Goal: Task Accomplishment & Management: Use online tool/utility

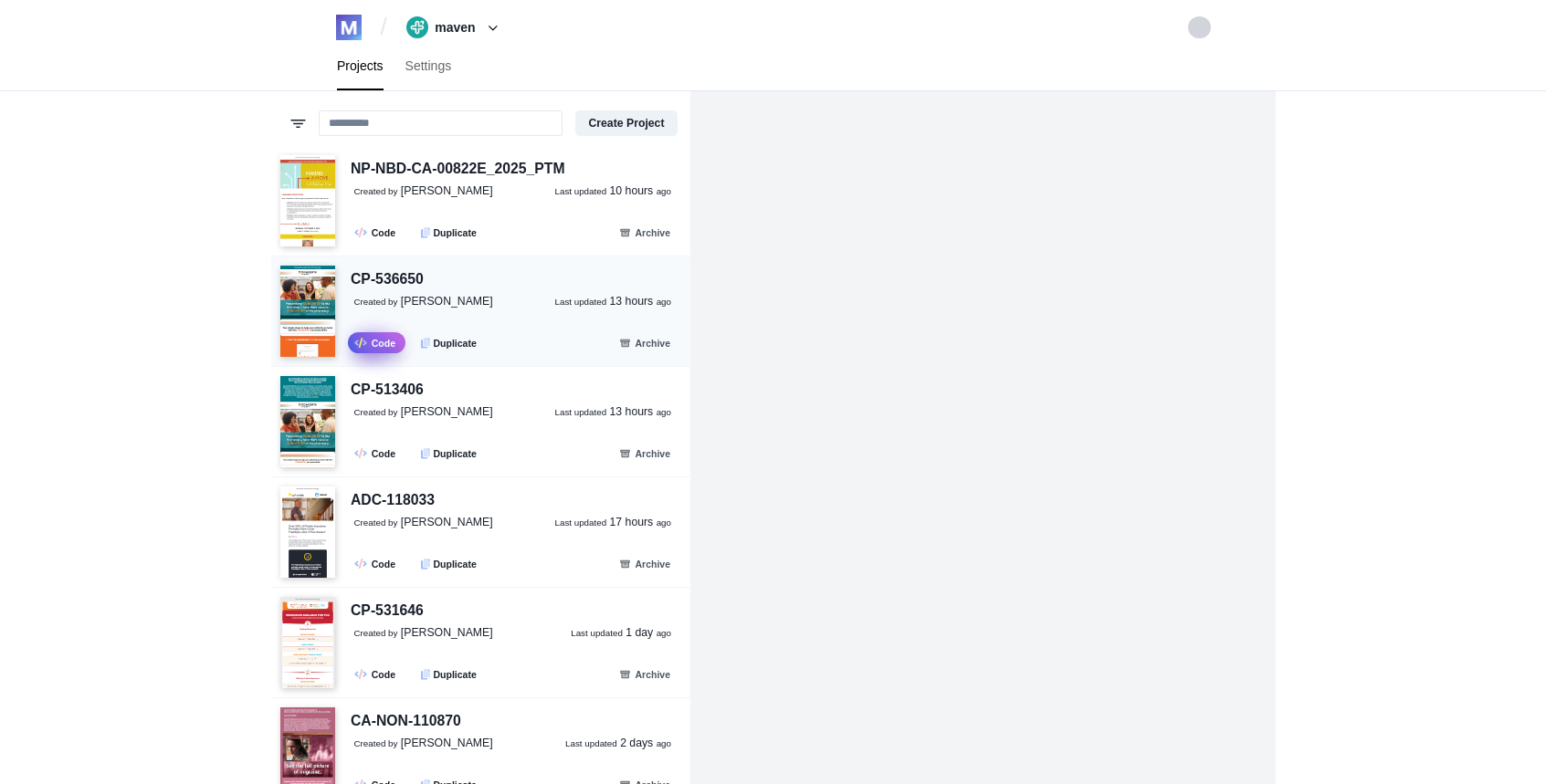
click at [361, 343] on icon at bounding box center [360, 342] width 5 height 10
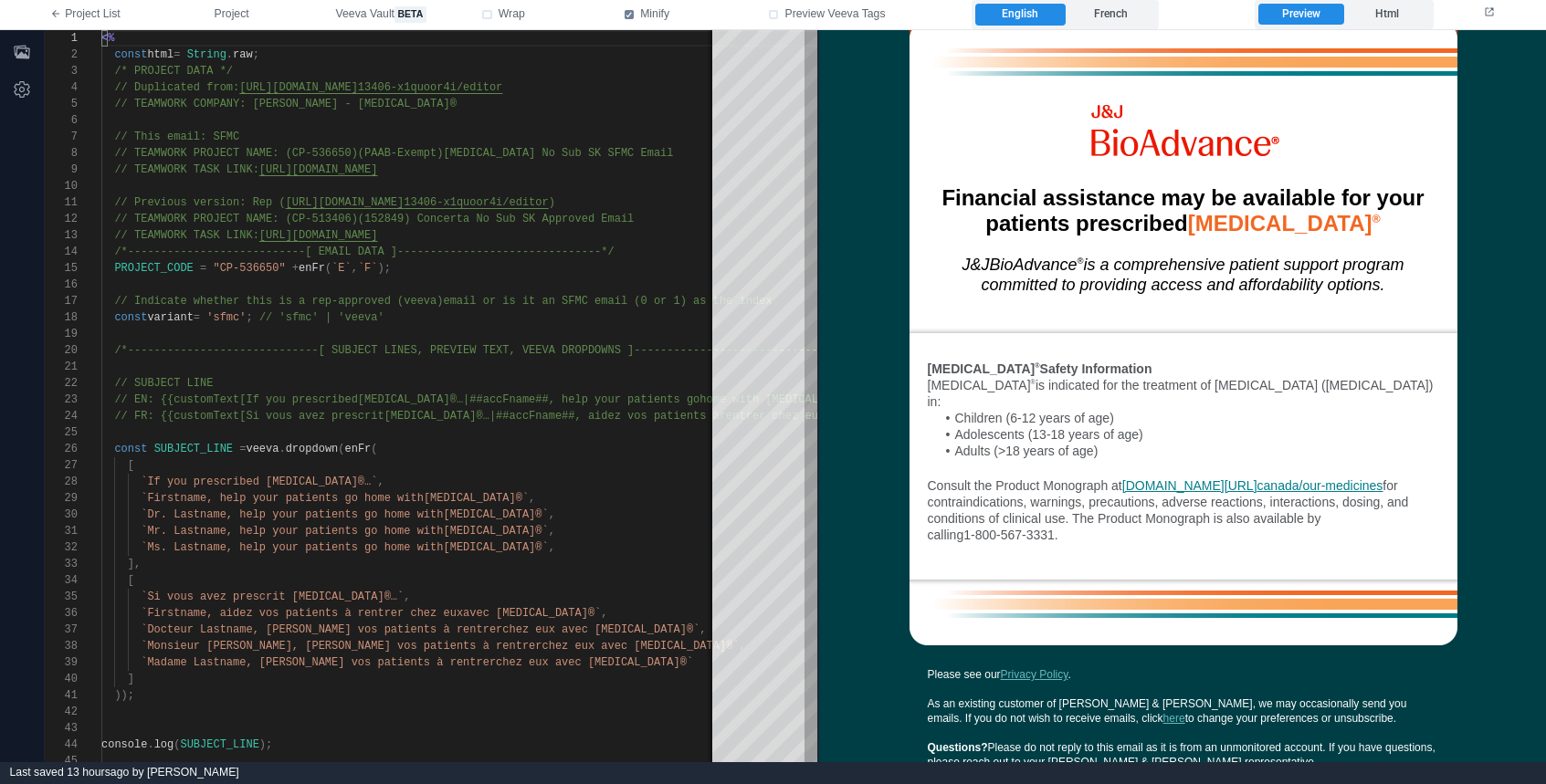
scroll to position [1902, 0]
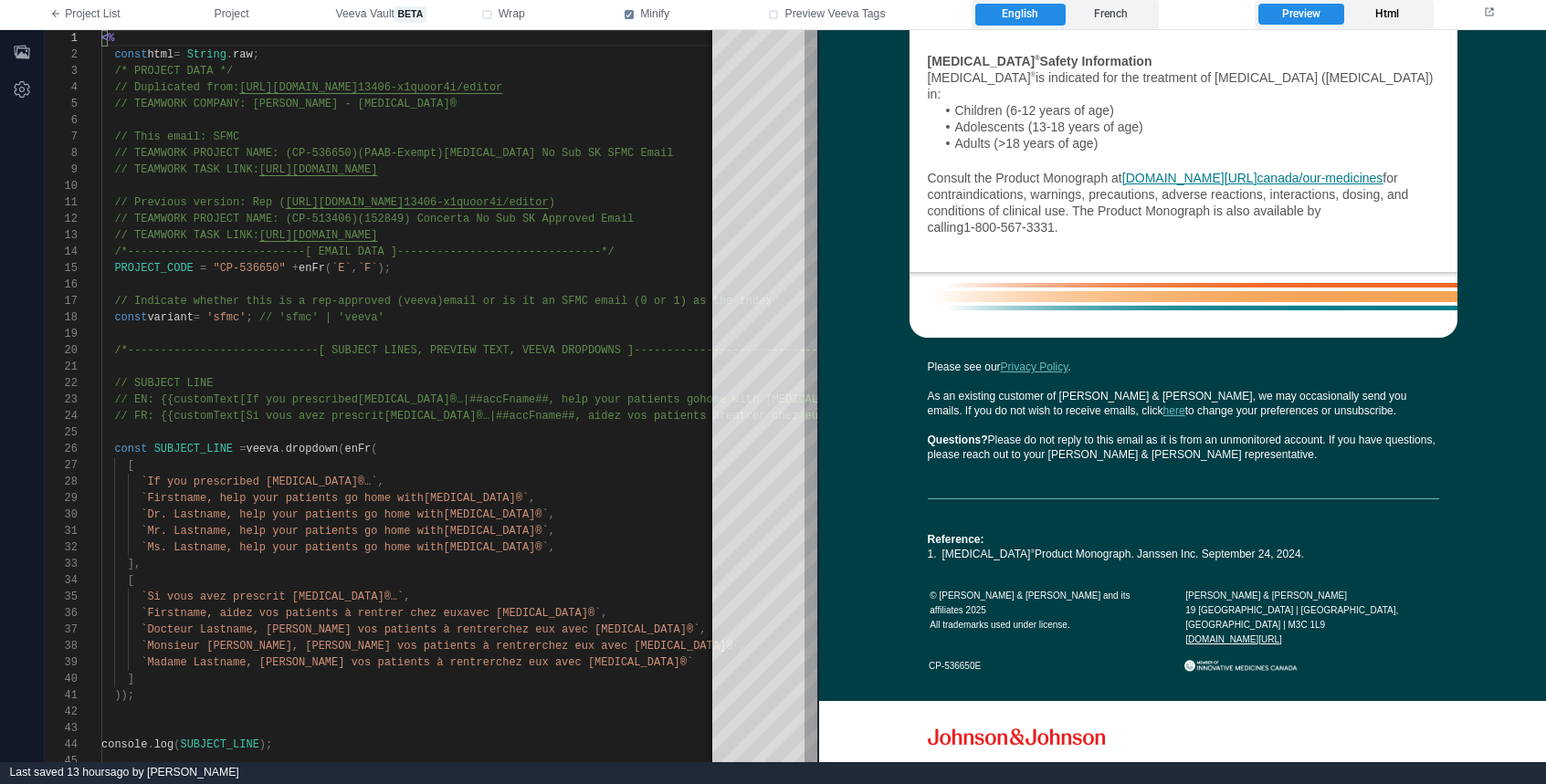
click at [1395, 22] on label "Html" at bounding box center [1386, 15] width 85 height 22
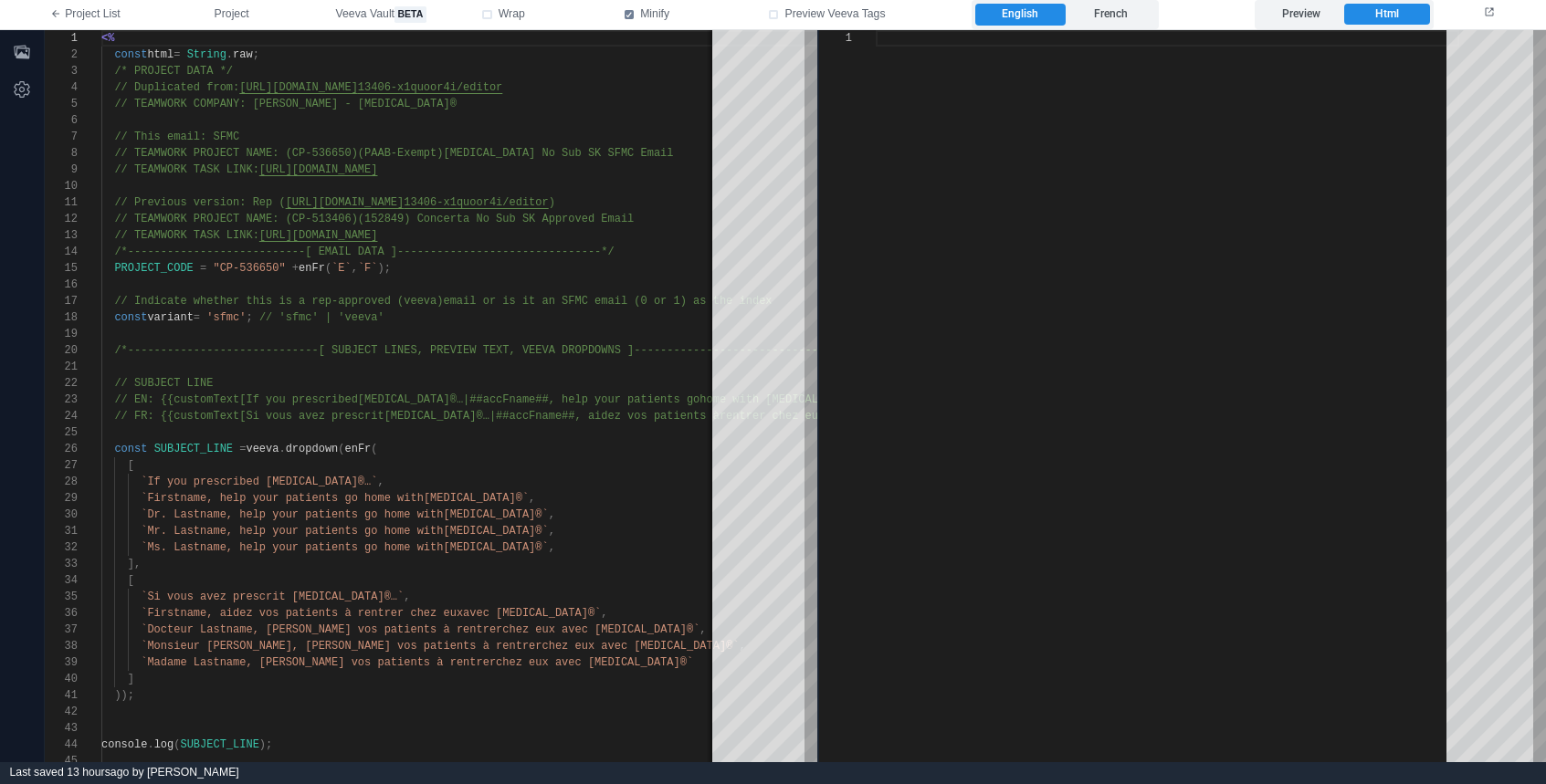
type textarea "**********"
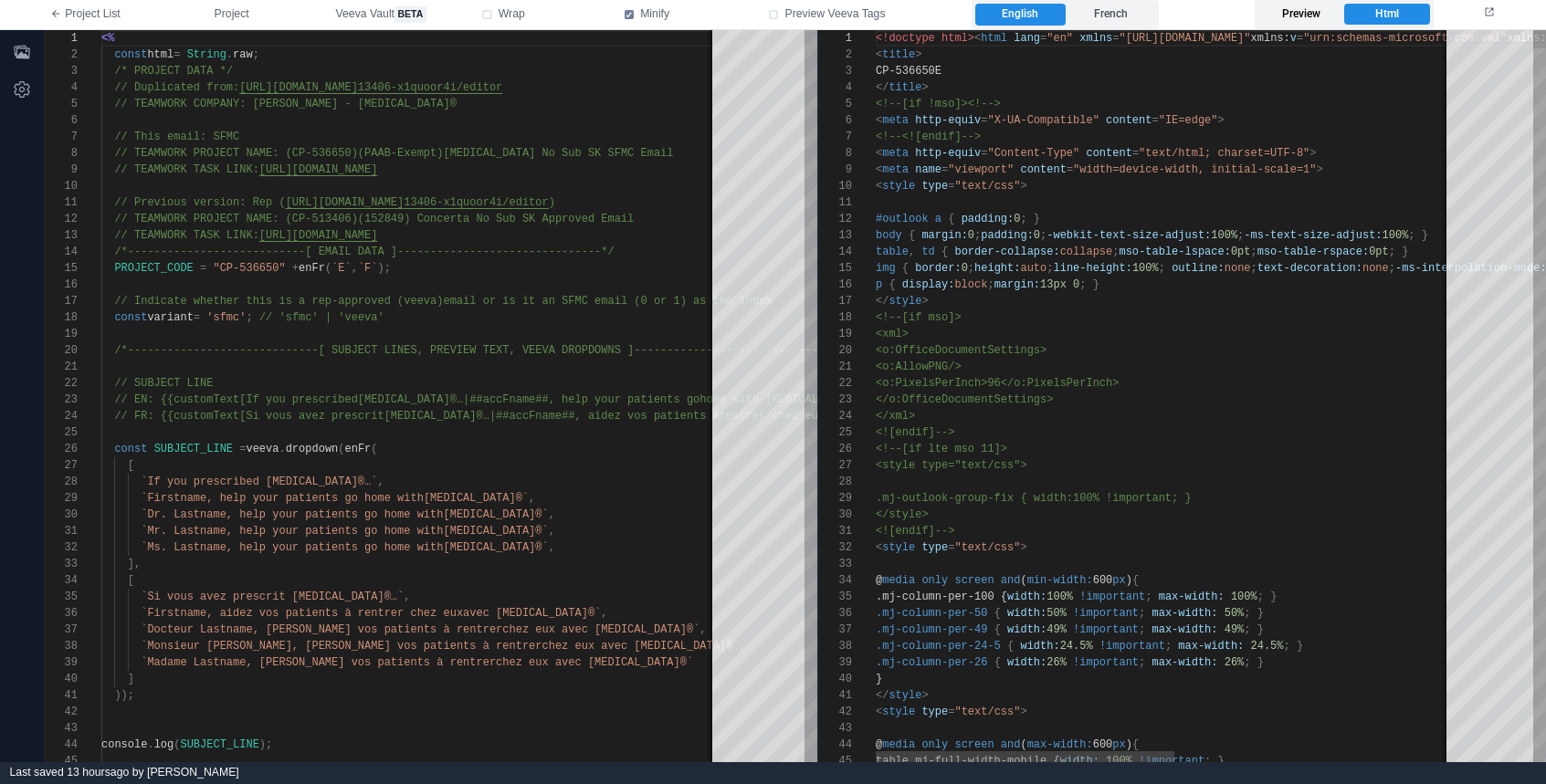
click at [1331, 16] on label "Preview" at bounding box center [1301, 15] width 85 height 22
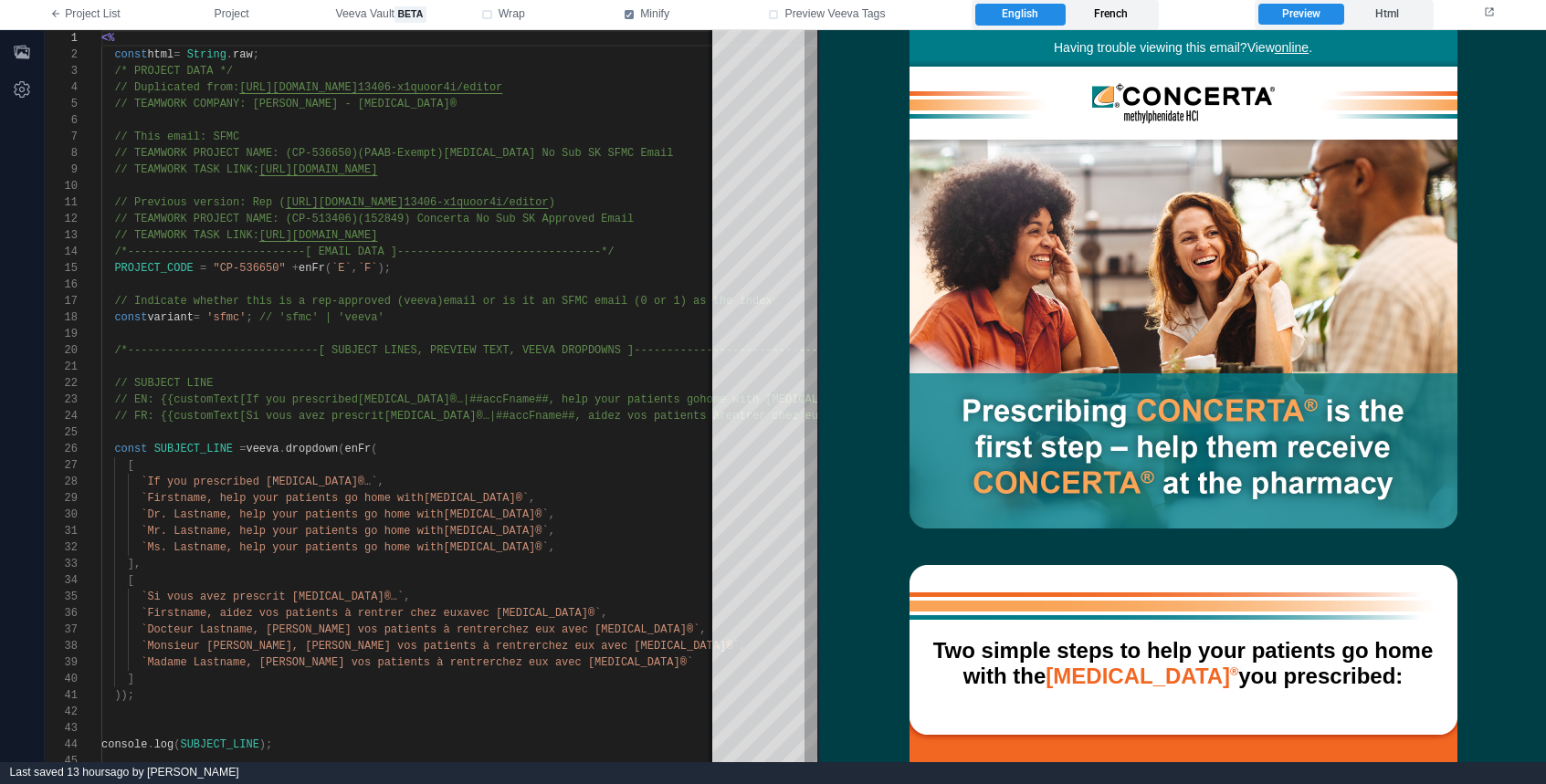
click at [1135, 9] on label "French" at bounding box center [1110, 15] width 89 height 22
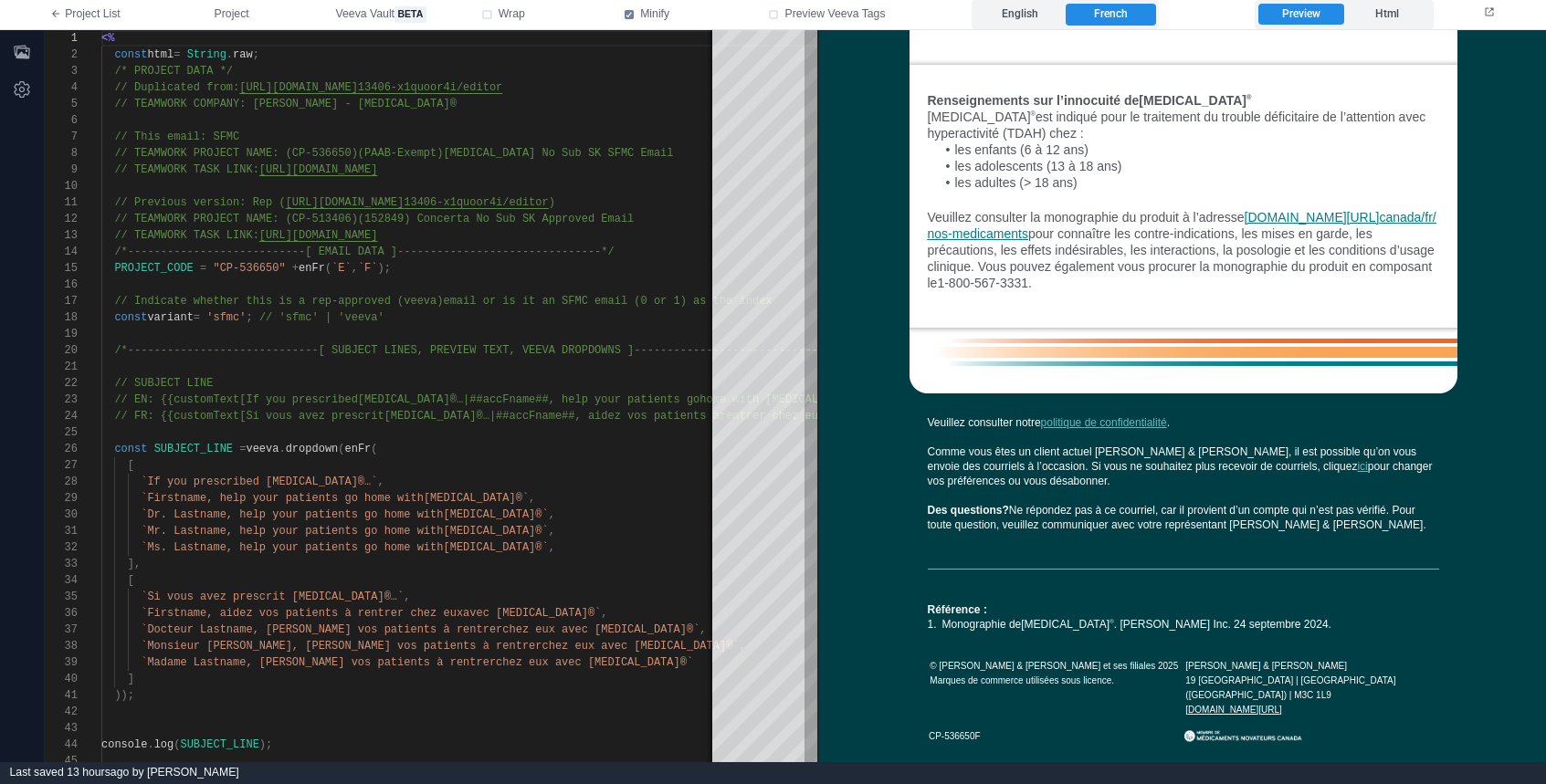
scroll to position [2027, 0]
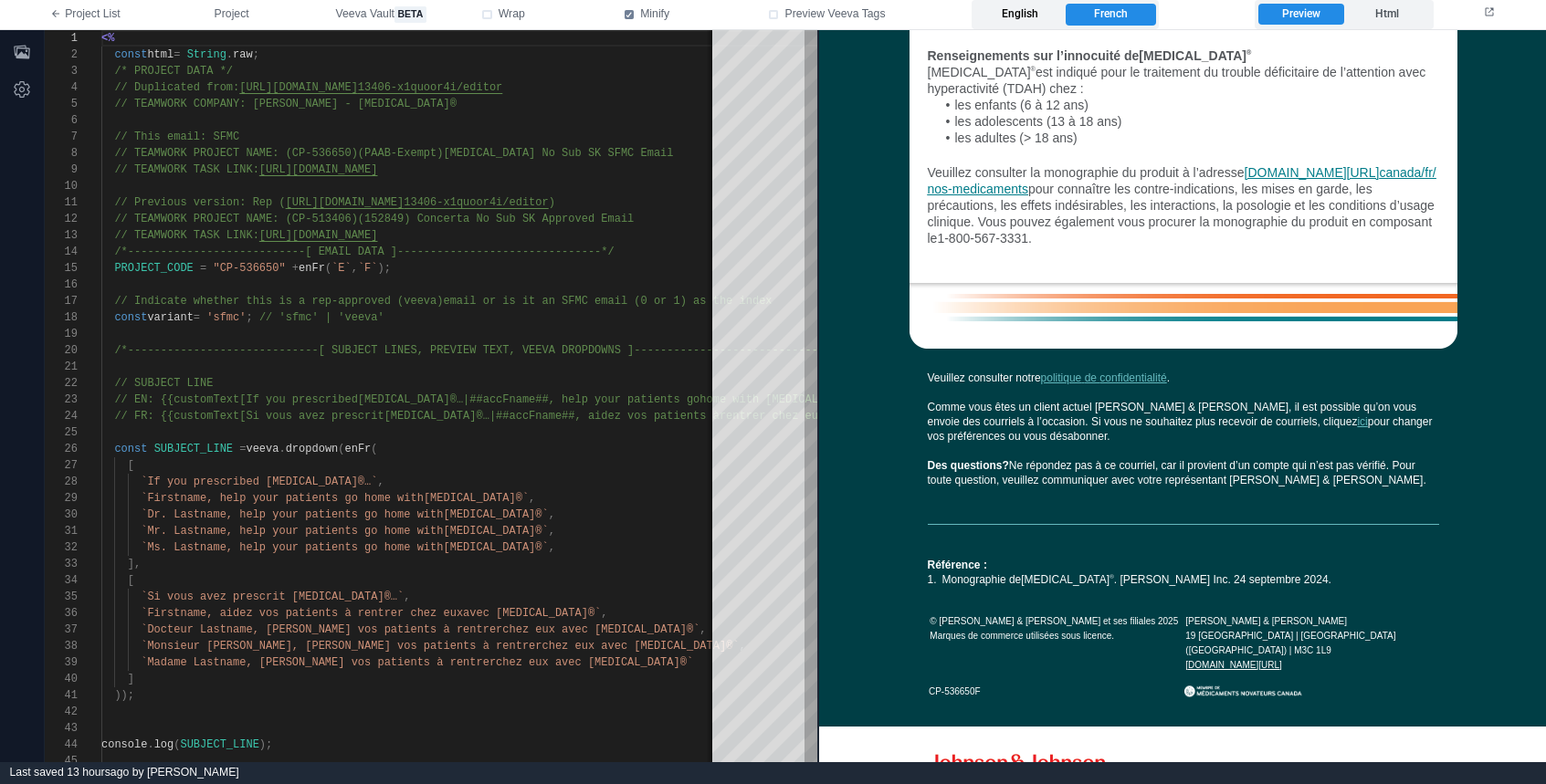
click at [1009, 14] on label "English" at bounding box center [1019, 15] width 89 height 22
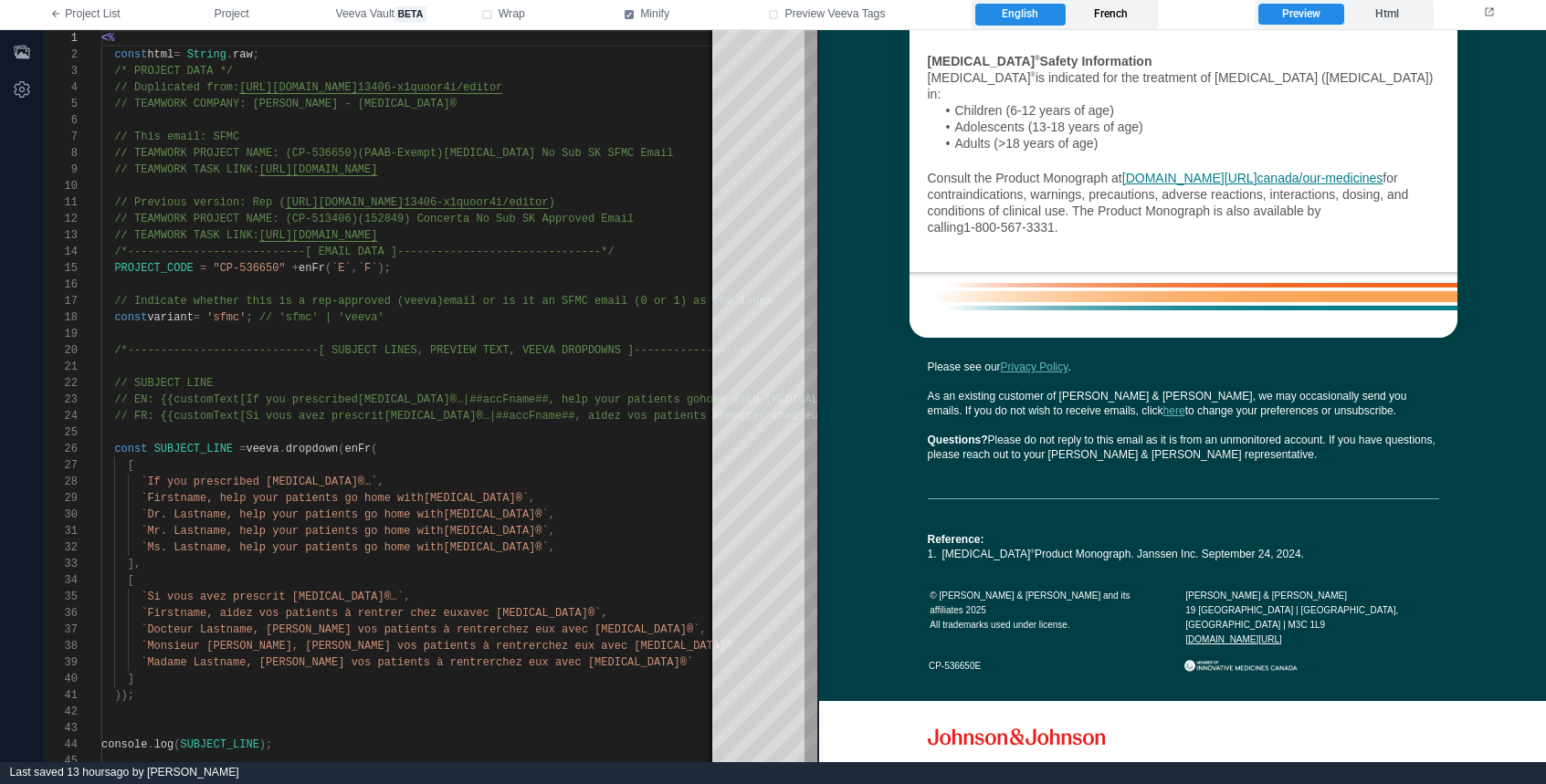
click at [1100, 18] on label "French" at bounding box center [1110, 15] width 89 height 22
